Goal: Check status: Check status

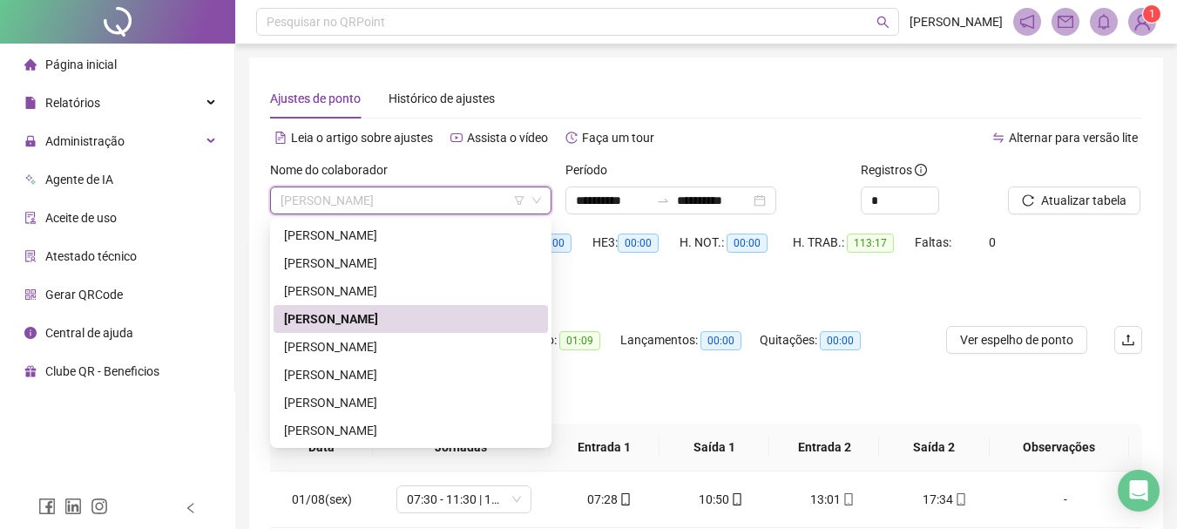
click at [355, 322] on div "[PERSON_NAME]" at bounding box center [411, 318] width 254 height 19
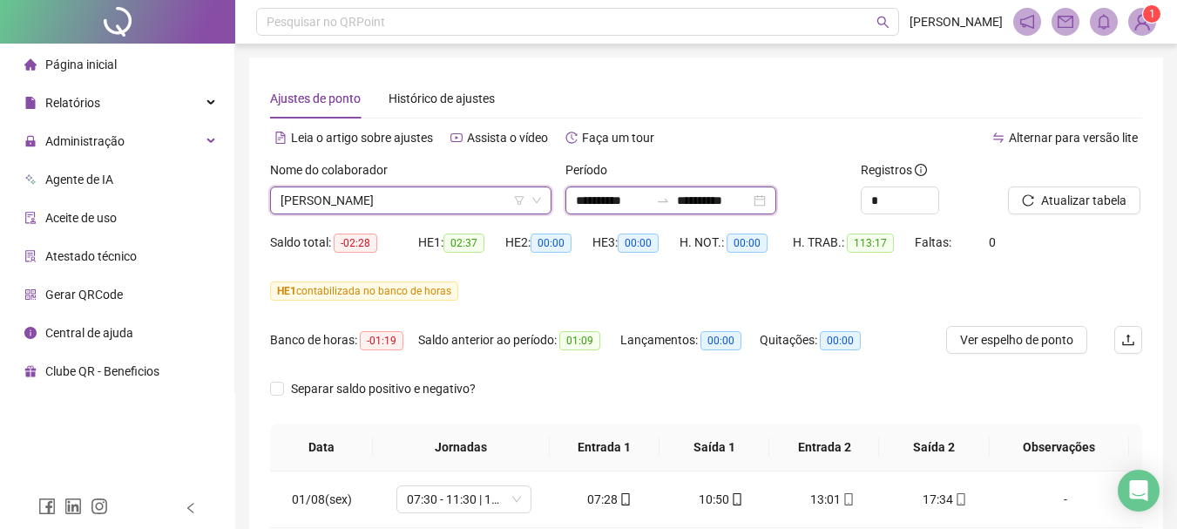
click at [637, 207] on input "**********" at bounding box center [612, 200] width 73 height 19
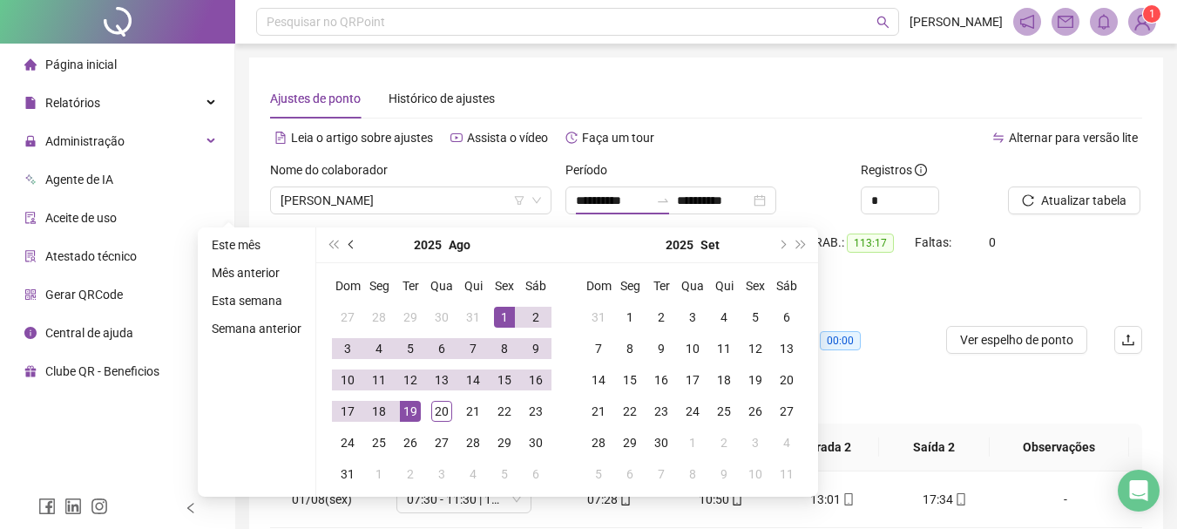
click at [349, 245] on span "prev-year" at bounding box center [353, 245] width 9 height 9
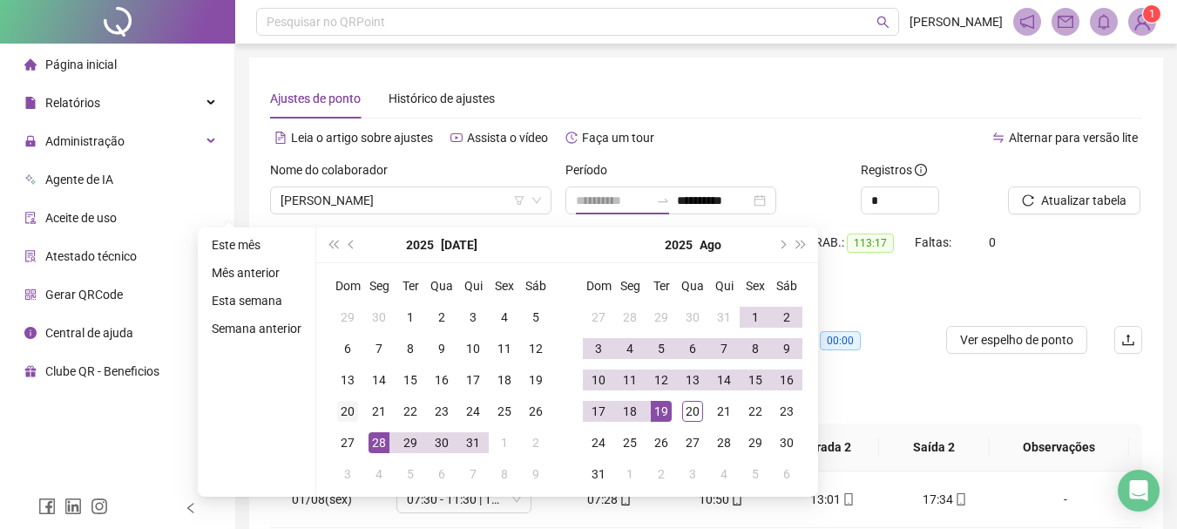
type input "**********"
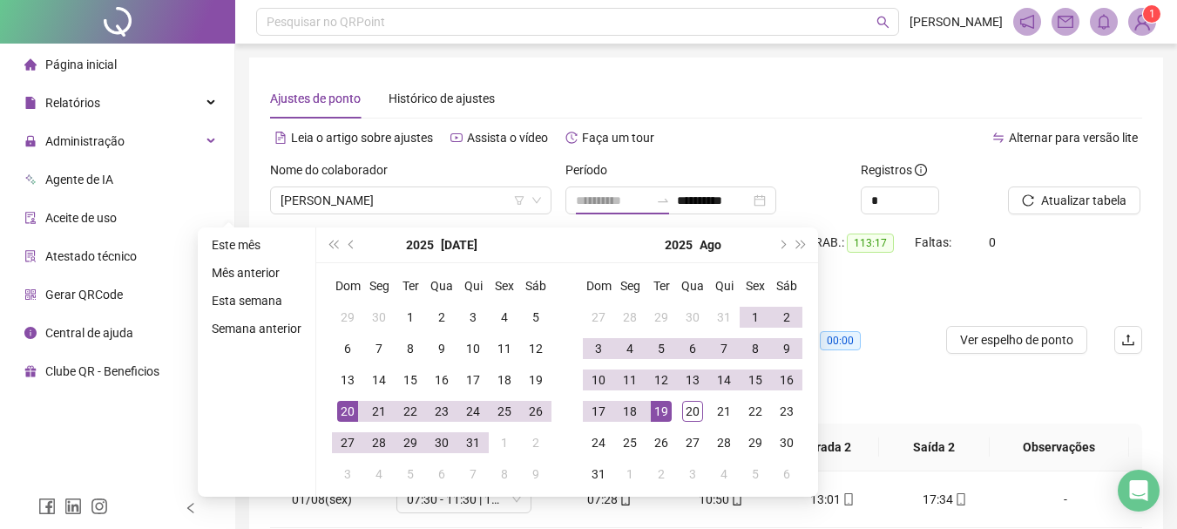
click at [354, 411] on div "20" at bounding box center [347, 411] width 21 height 21
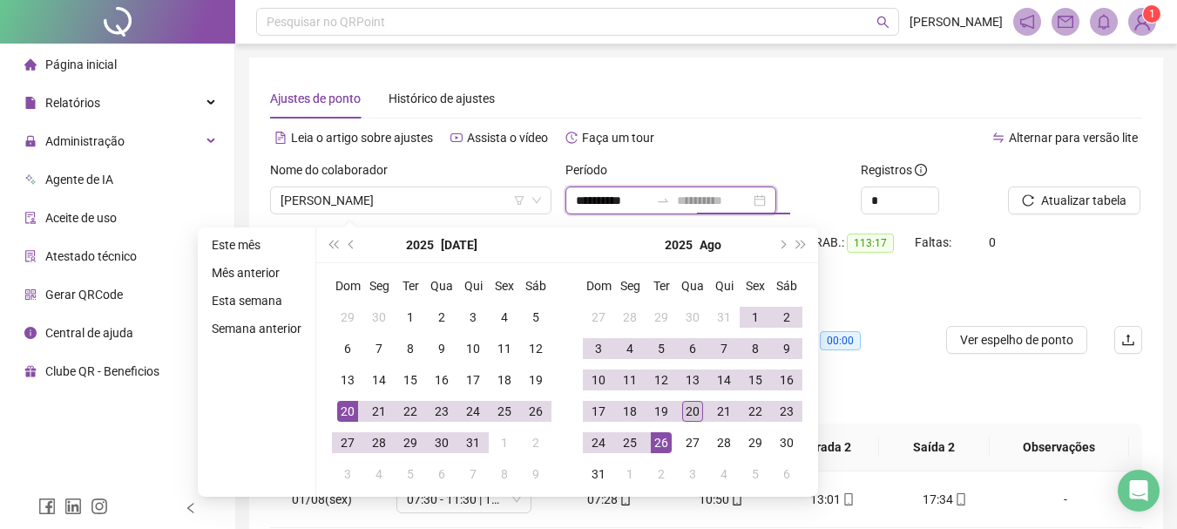
type input "**********"
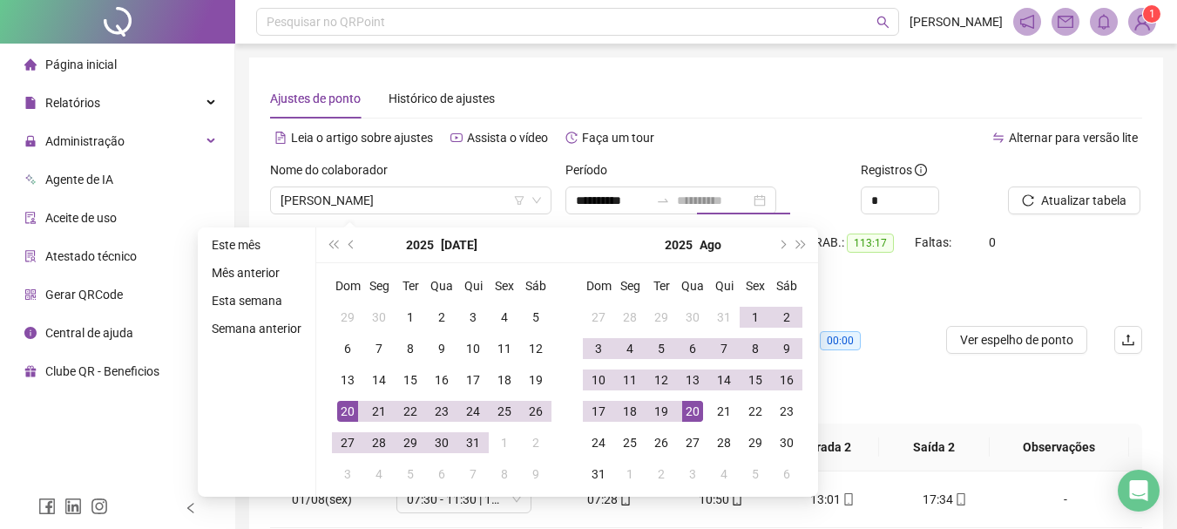
click at [699, 417] on div "20" at bounding box center [692, 411] width 21 height 21
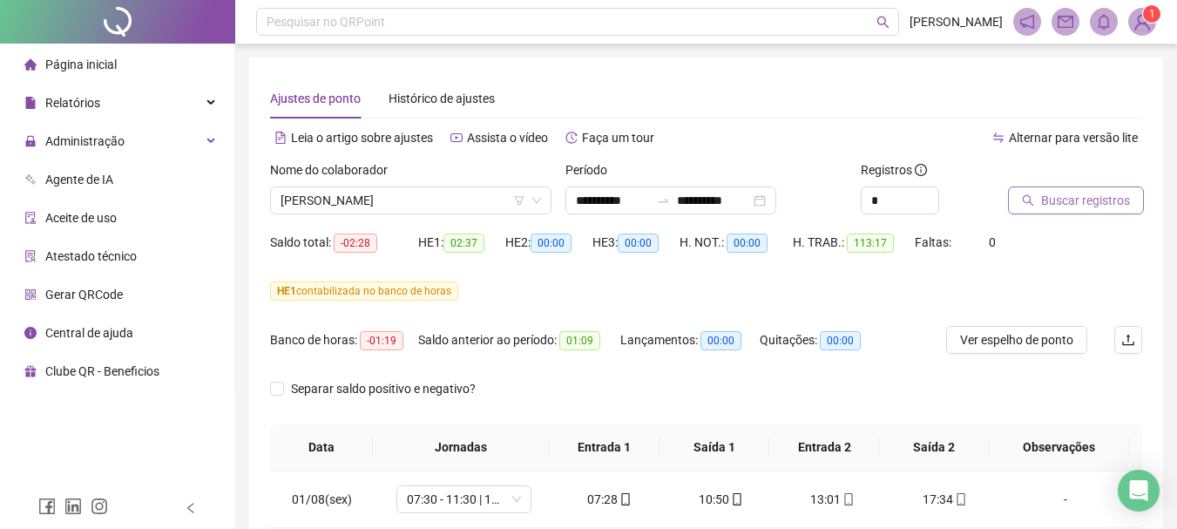
click at [1052, 191] on span "Buscar registros" at bounding box center [1085, 200] width 89 height 19
drag, startPoint x: 451, startPoint y: 243, endPoint x: 483, endPoint y: 247, distance: 32.4
click at [483, 247] on span "03:46" at bounding box center [464, 243] width 41 height 19
drag, startPoint x: 397, startPoint y: 342, endPoint x: 365, endPoint y: 338, distance: 31.6
click at [365, 338] on span "-09:19" at bounding box center [382, 340] width 44 height 19
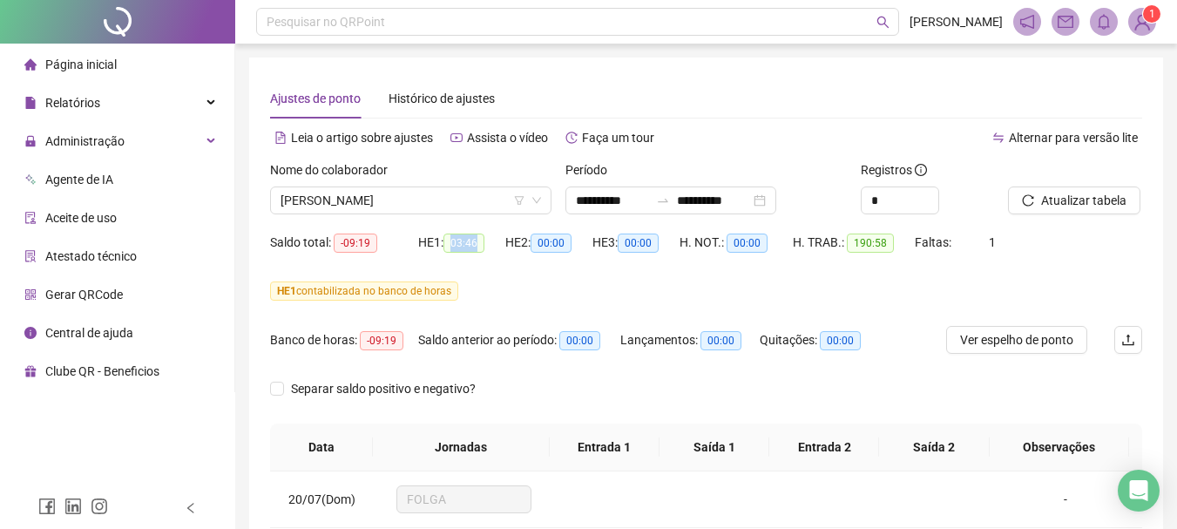
click at [483, 245] on span "03:46" at bounding box center [464, 243] width 41 height 19
click at [460, 204] on span "[PERSON_NAME]" at bounding box center [411, 200] width 261 height 26
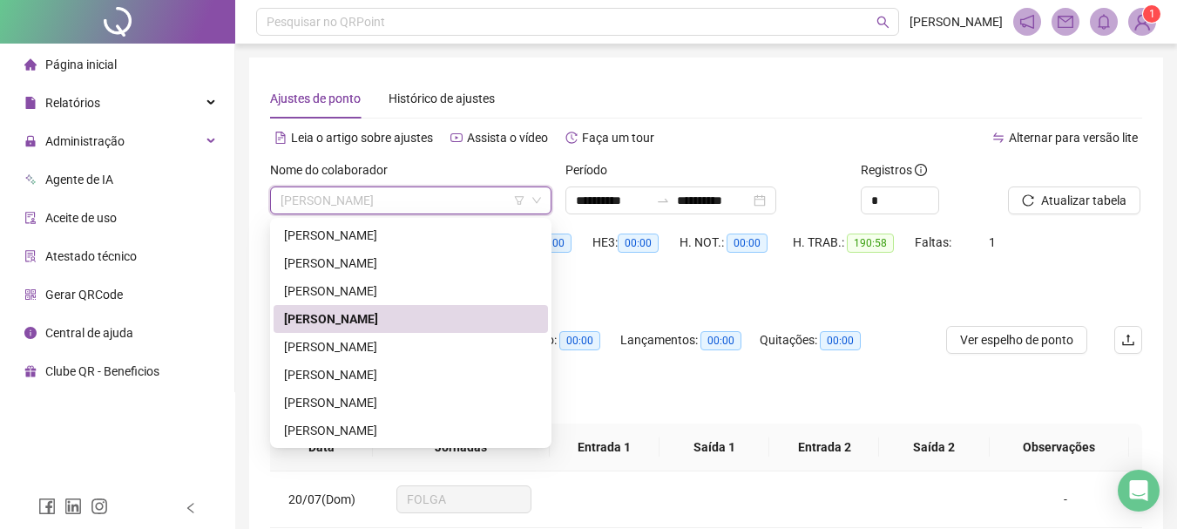
click at [444, 315] on div "[PERSON_NAME]" at bounding box center [411, 318] width 254 height 19
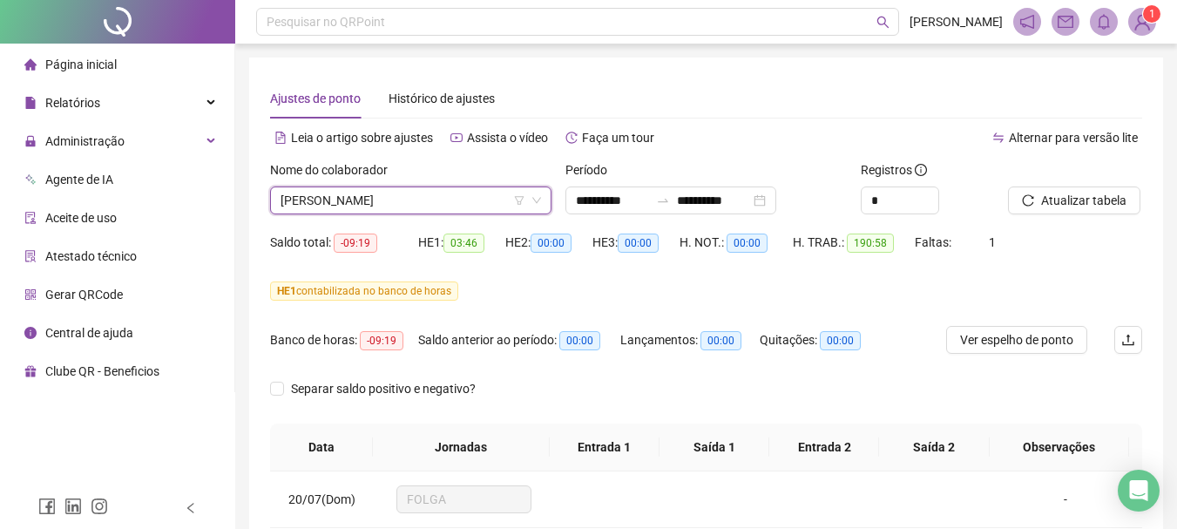
click at [477, 199] on span "[PERSON_NAME]" at bounding box center [411, 200] width 261 height 26
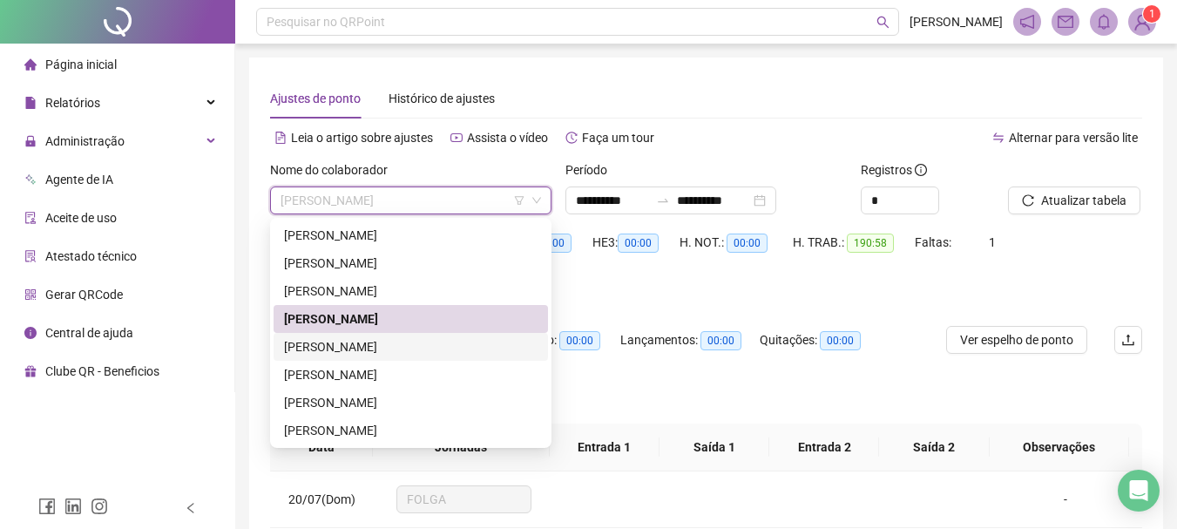
click at [432, 343] on div "[PERSON_NAME]" at bounding box center [411, 346] width 254 height 19
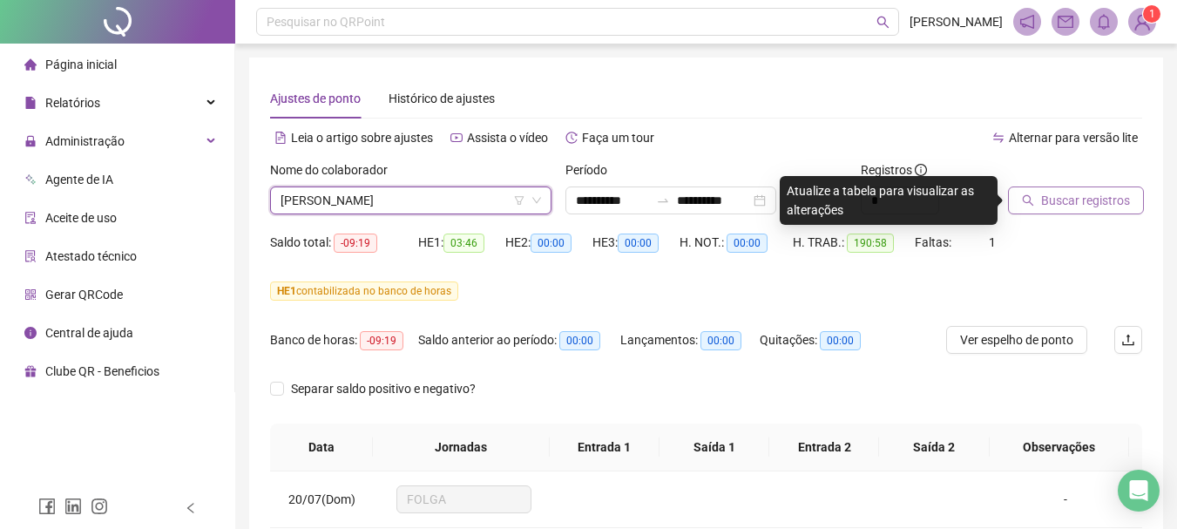
click at [1061, 201] on span "Buscar registros" at bounding box center [1085, 200] width 89 height 19
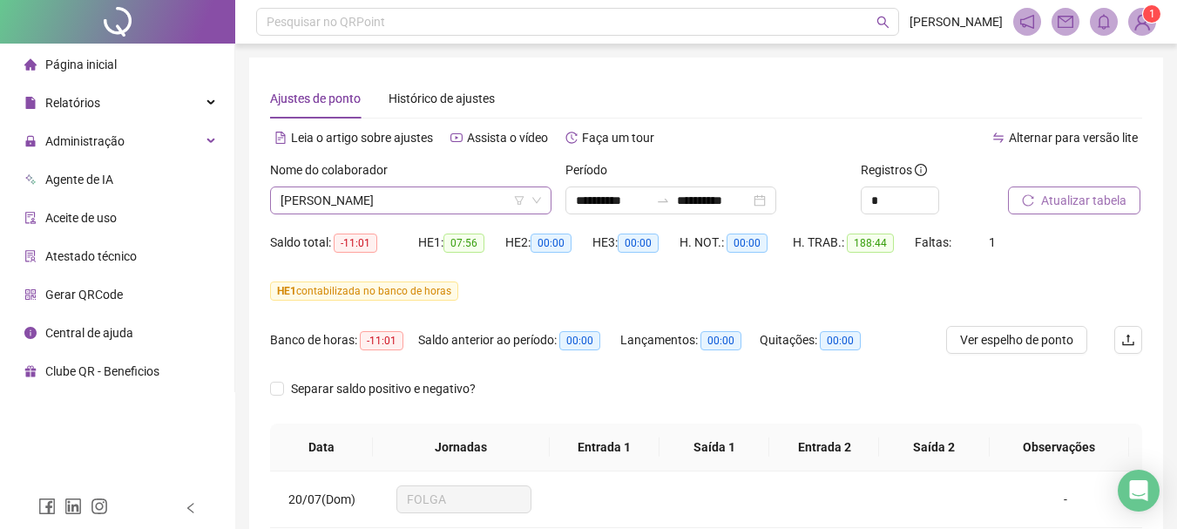
click at [507, 196] on span "[PERSON_NAME]" at bounding box center [411, 200] width 261 height 26
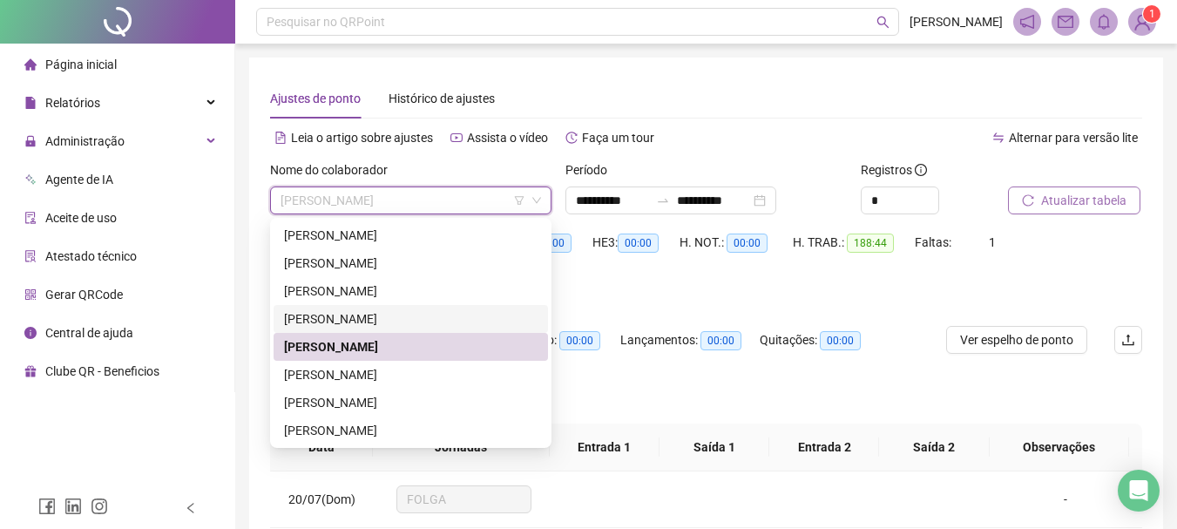
drag, startPoint x: 429, startPoint y: 327, endPoint x: 959, endPoint y: 208, distance: 542.9
click at [429, 325] on div "[PERSON_NAME]" at bounding box center [411, 318] width 254 height 19
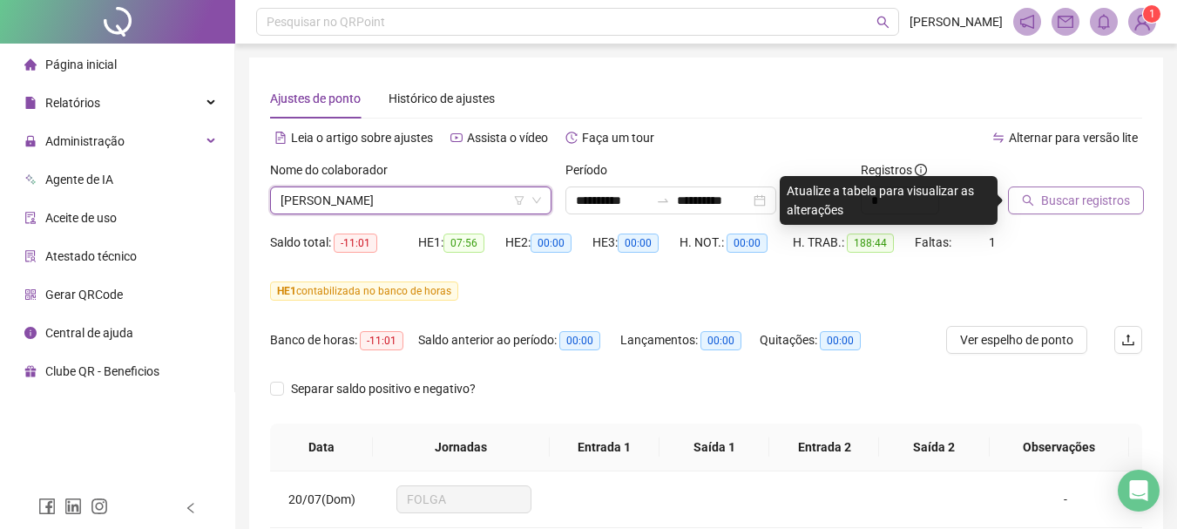
click at [1054, 194] on span "Buscar registros" at bounding box center [1085, 200] width 89 height 19
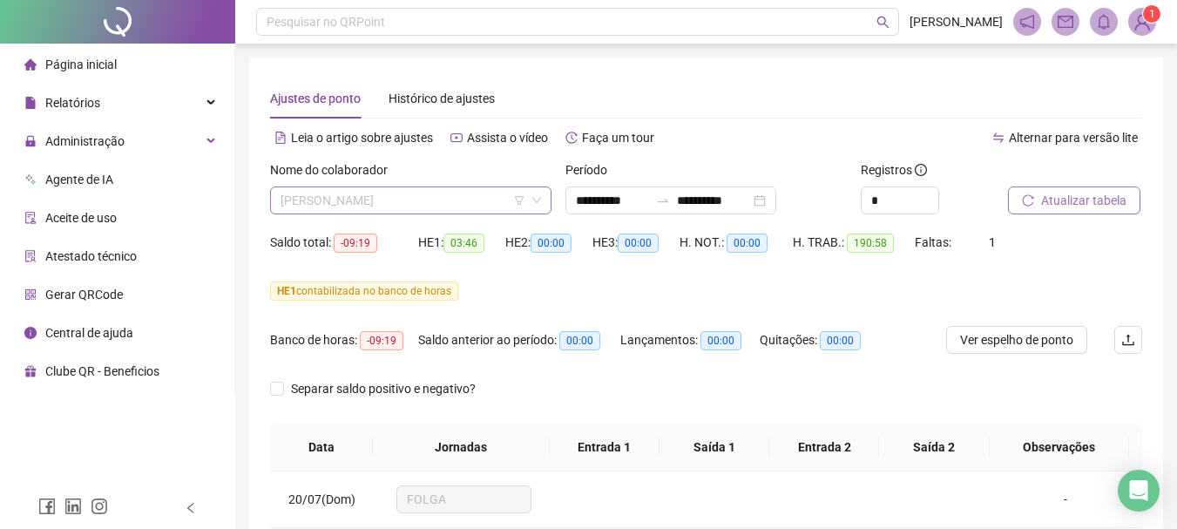
click at [418, 193] on span "[PERSON_NAME]" at bounding box center [411, 200] width 261 height 26
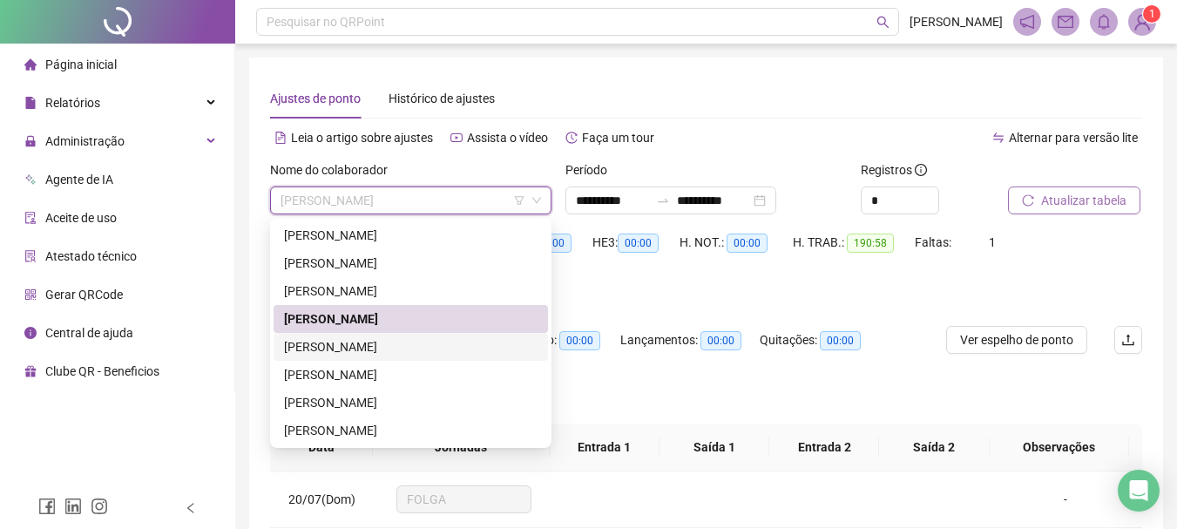
click at [412, 349] on div "[PERSON_NAME]" at bounding box center [411, 346] width 254 height 19
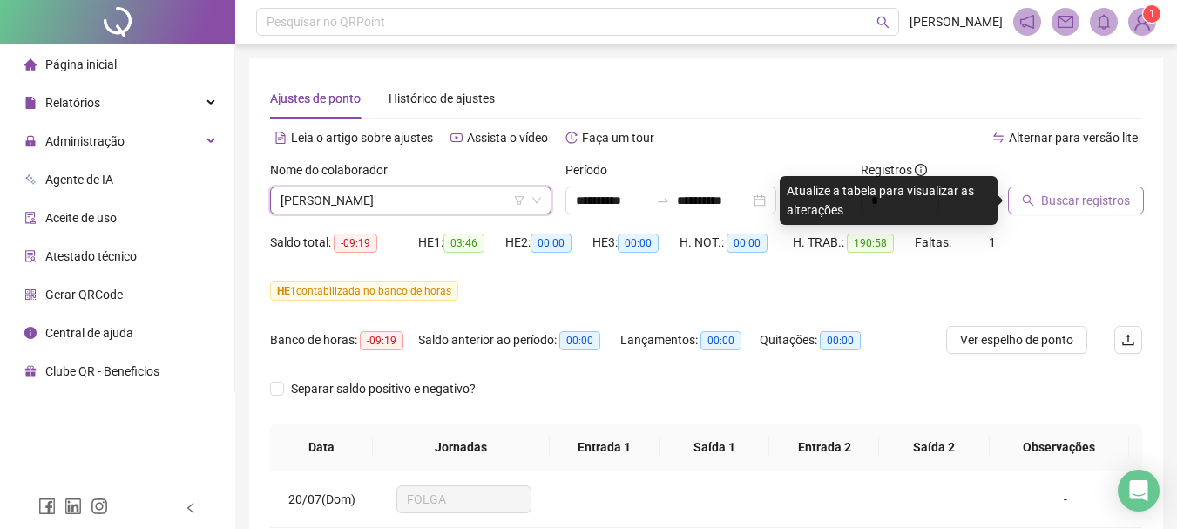
click at [1048, 193] on span "Buscar registros" at bounding box center [1085, 200] width 89 height 19
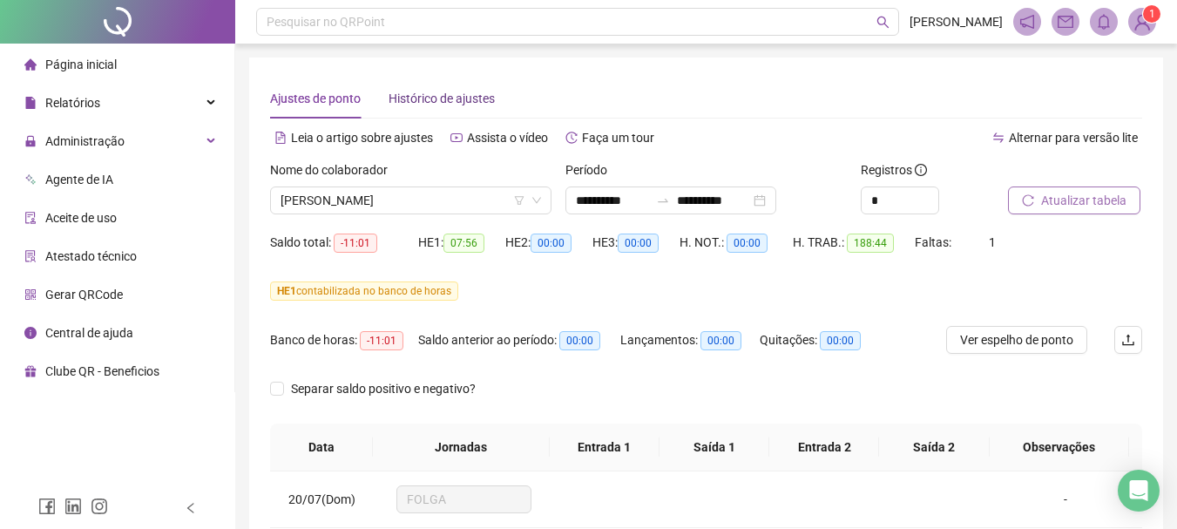
click at [436, 102] on span "Histórico de ajustes" at bounding box center [442, 99] width 106 height 14
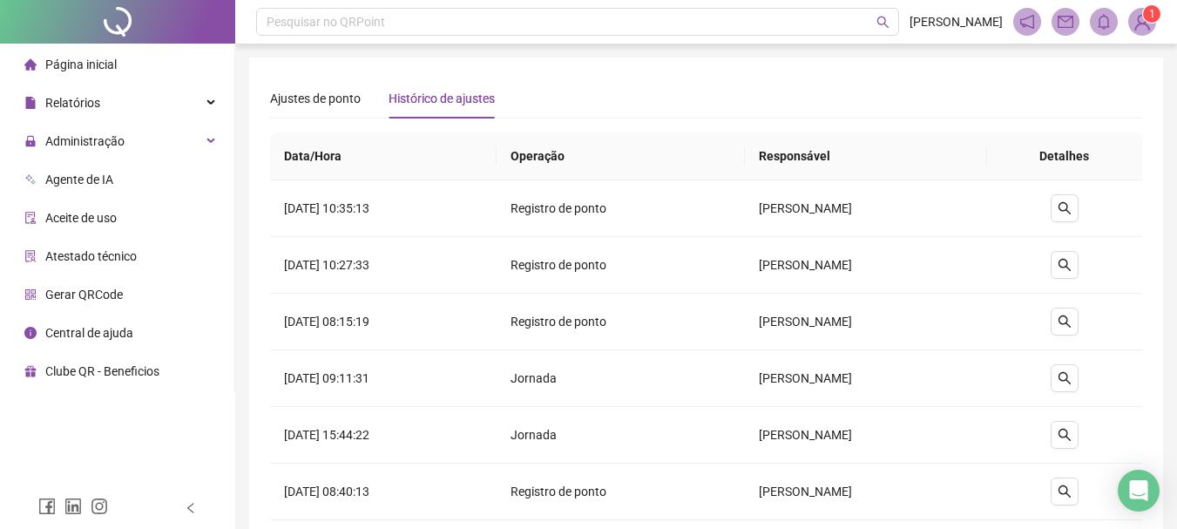
click at [322, 83] on div "Ajustes de ponto" at bounding box center [315, 98] width 91 height 40
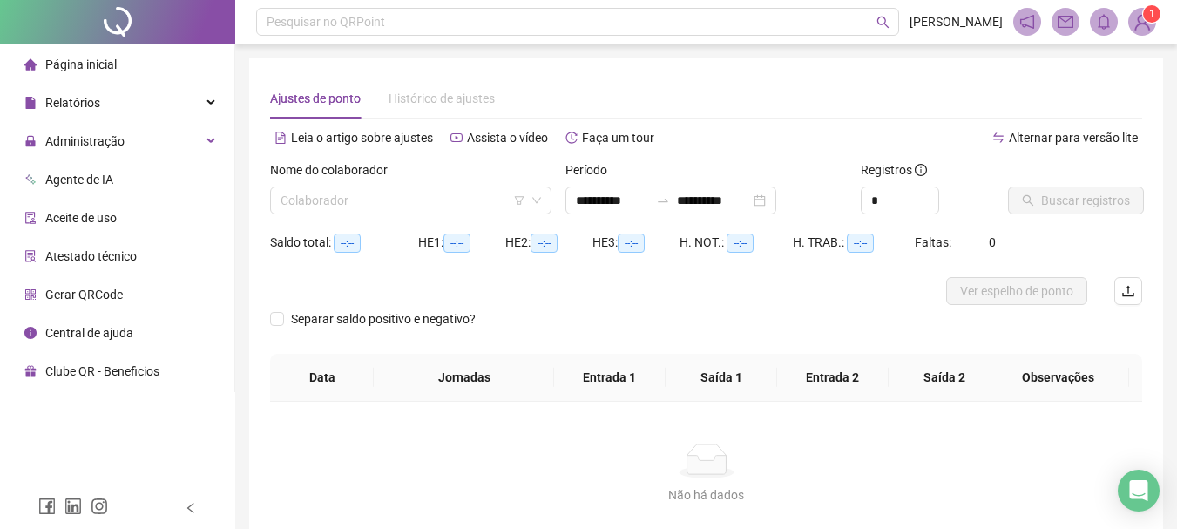
type input "**********"
click at [447, 201] on input "search" at bounding box center [403, 200] width 245 height 26
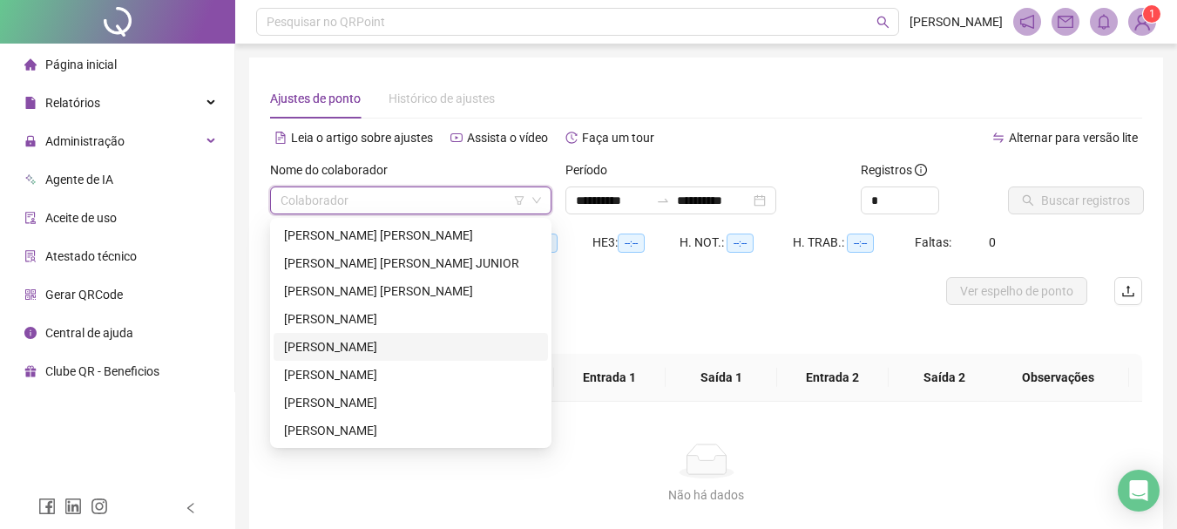
click at [403, 340] on div "[PERSON_NAME]" at bounding box center [411, 346] width 254 height 19
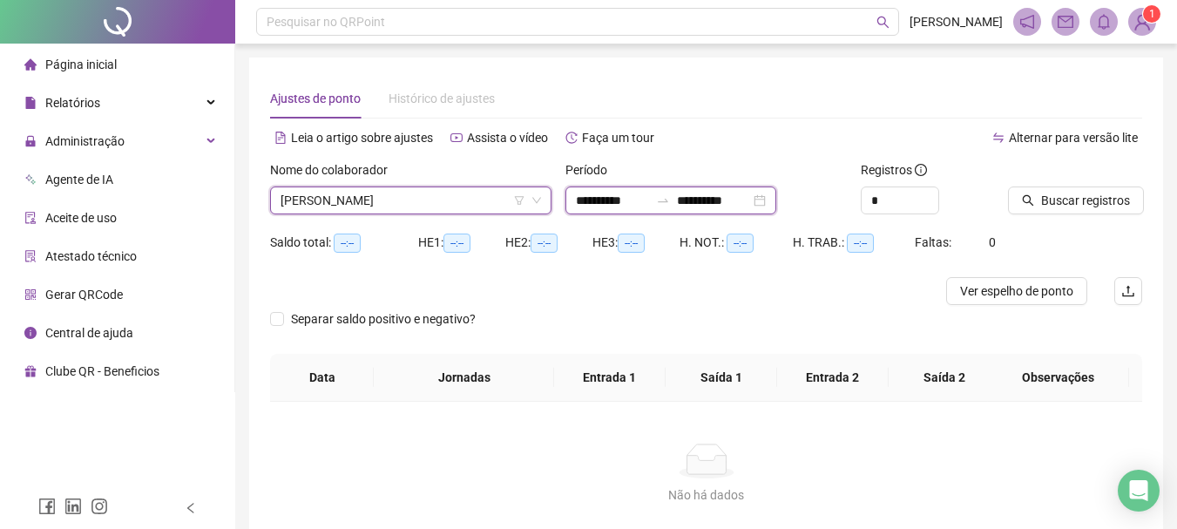
click at [619, 196] on input "**********" at bounding box center [612, 200] width 73 height 19
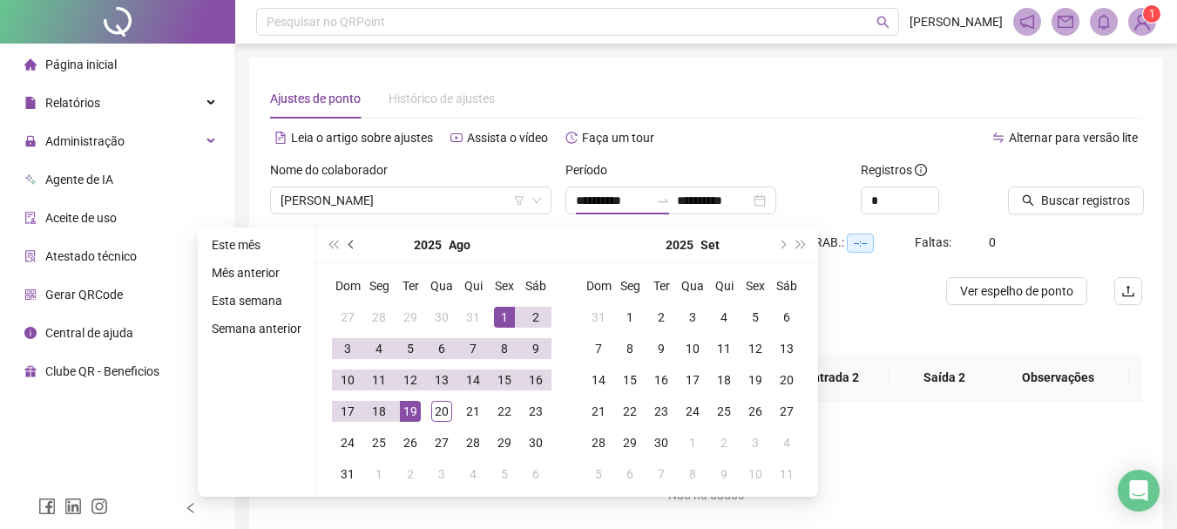
click at [349, 249] on button "prev-year" at bounding box center [351, 244] width 19 height 35
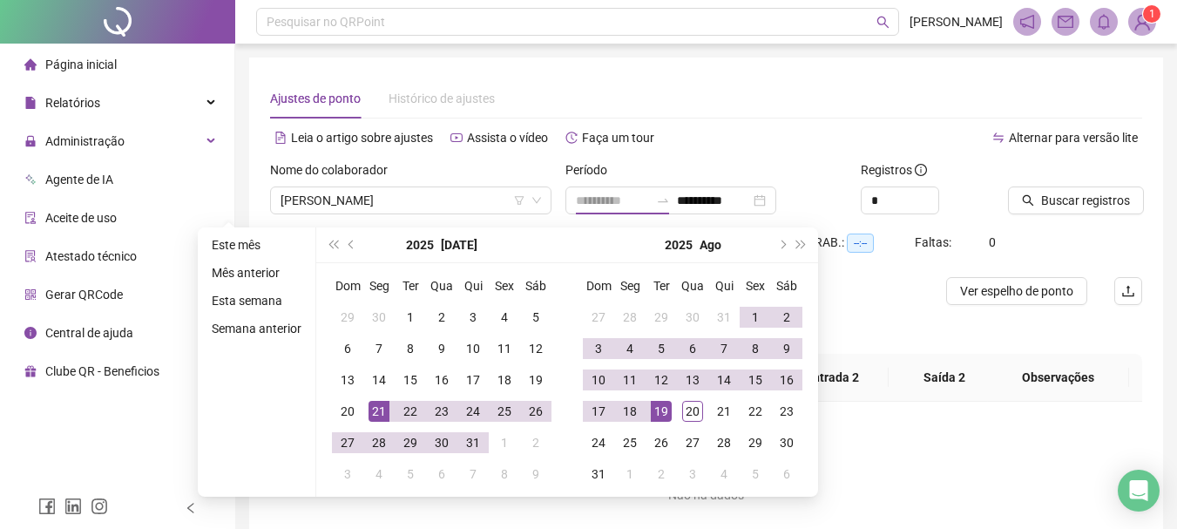
type input "**********"
click at [369, 411] on div "21" at bounding box center [379, 411] width 21 height 21
type input "**********"
click at [724, 408] on div "21" at bounding box center [724, 411] width 21 height 21
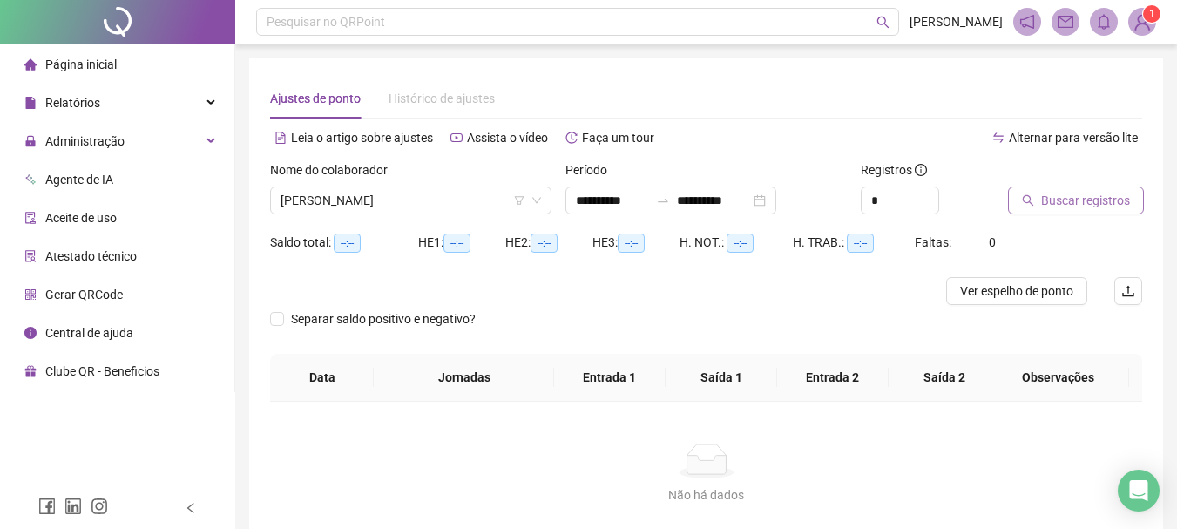
click at [1047, 197] on span "Buscar registros" at bounding box center [1085, 200] width 89 height 19
